Goal: Transaction & Acquisition: Purchase product/service

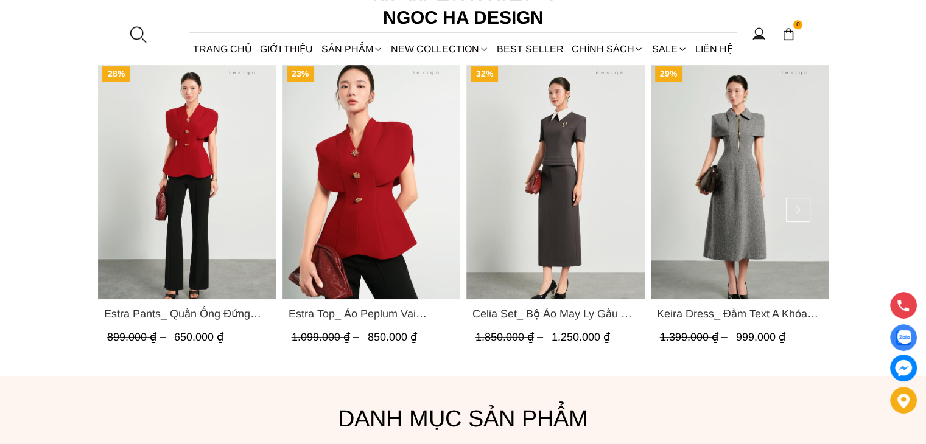
scroll to position [604, 0]
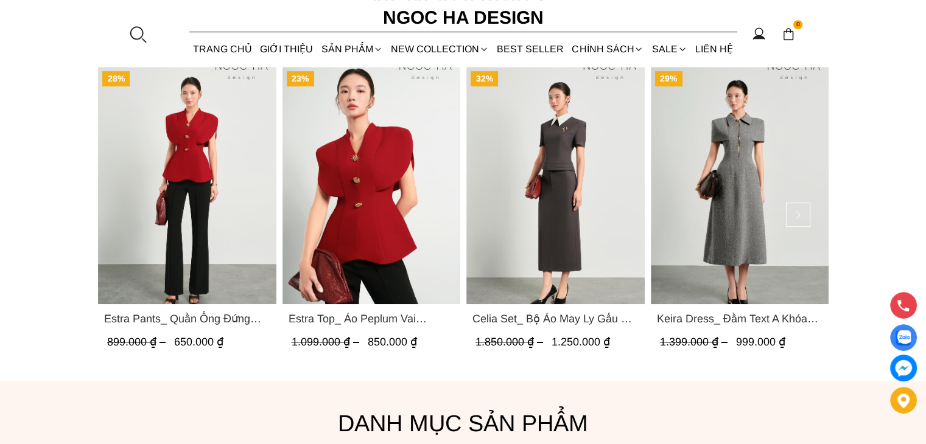
click at [415, 188] on img "Product image - Estra Top_ Áo Peplum Vai Choàng Màu Đỏ A1092" at bounding box center [371, 185] width 178 height 237
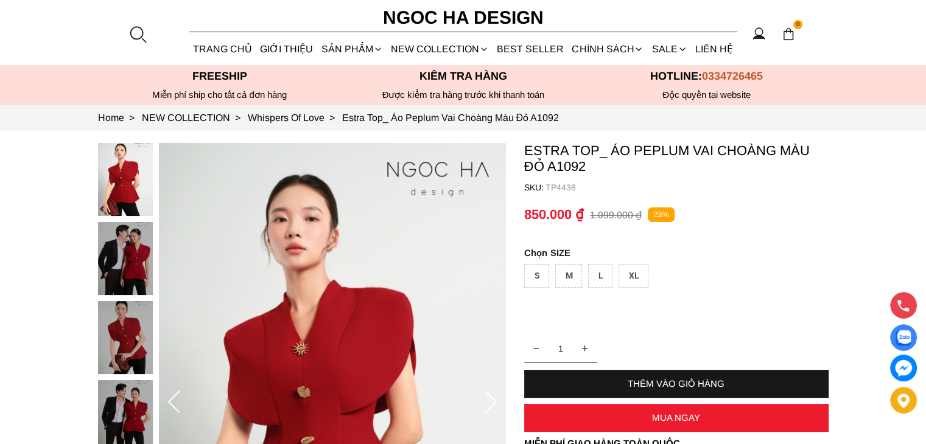
click at [538, 273] on div "S" at bounding box center [536, 276] width 25 height 24
click at [691, 386] on div "THÊM VÀO GIỎ HÀNG" at bounding box center [676, 384] width 304 height 10
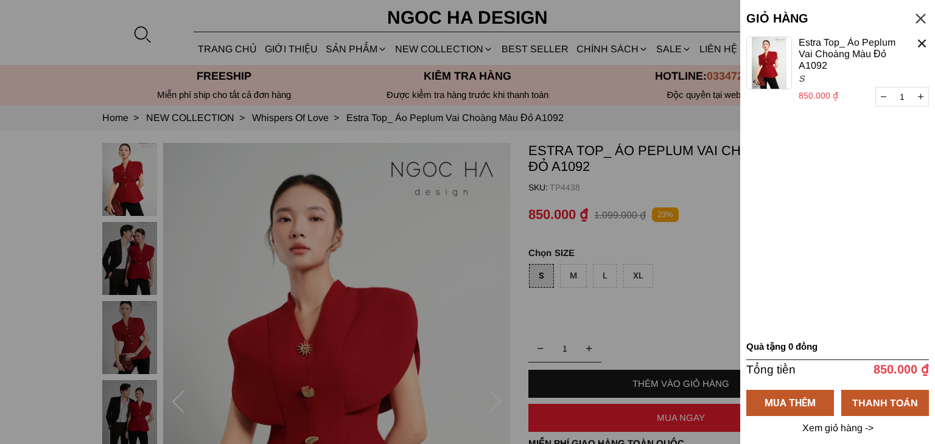
click at [698, 257] on div at bounding box center [467, 222] width 935 height 444
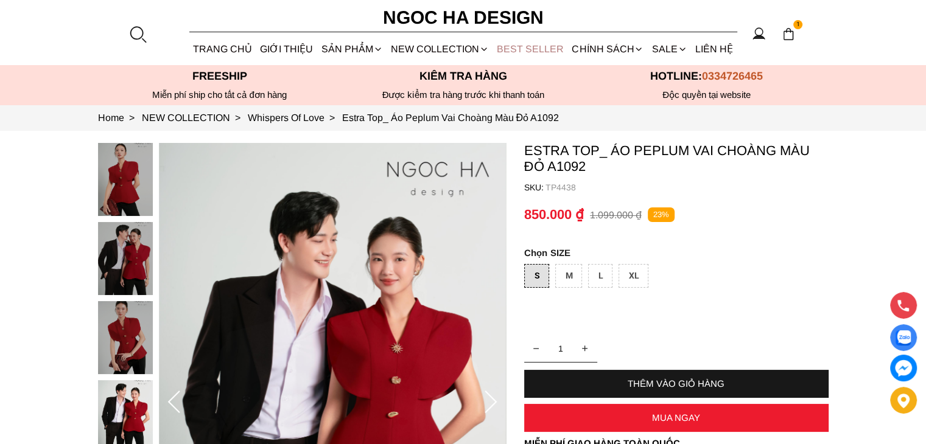
click at [529, 48] on link "BEST SELLER" at bounding box center [530, 49] width 75 height 32
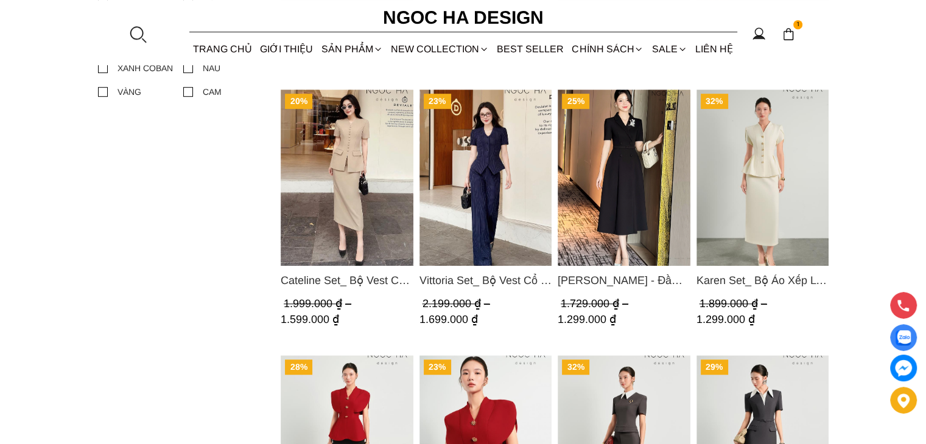
scroll to position [974, 0]
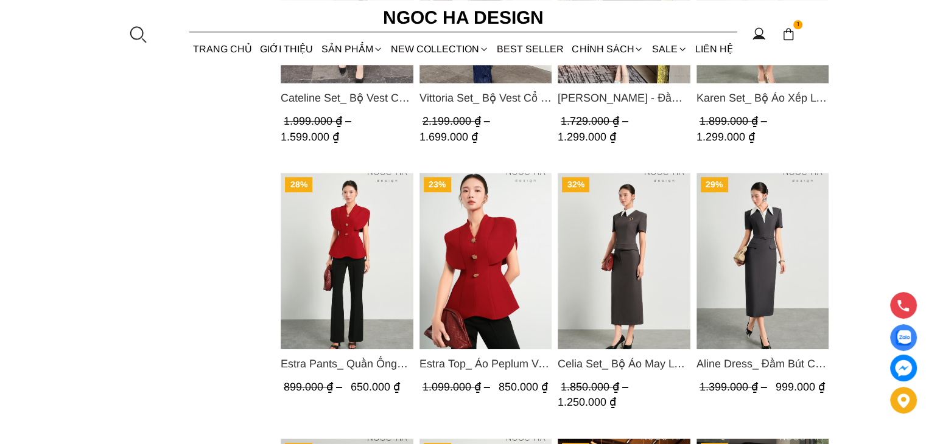
click at [373, 365] on span "Estra Pants_ Quần Ống Đứng Loe Nhẹ Q070" at bounding box center [347, 363] width 133 height 17
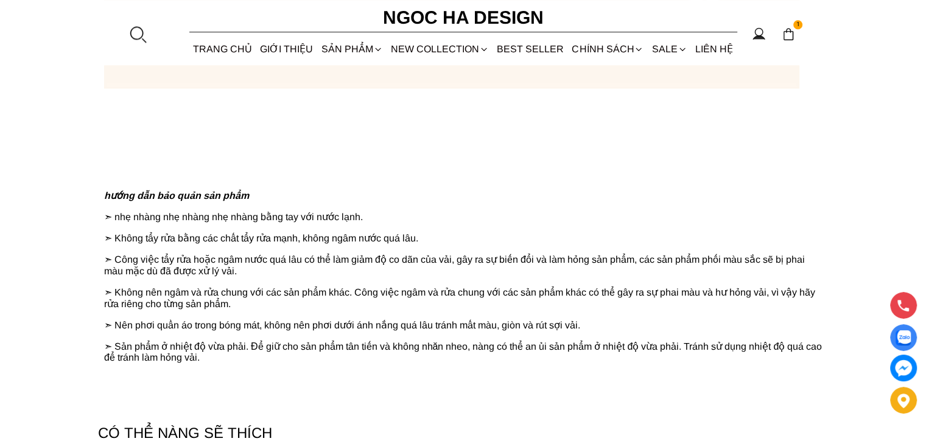
scroll to position [1339, 0]
